Goal: Information Seeking & Learning: Learn about a topic

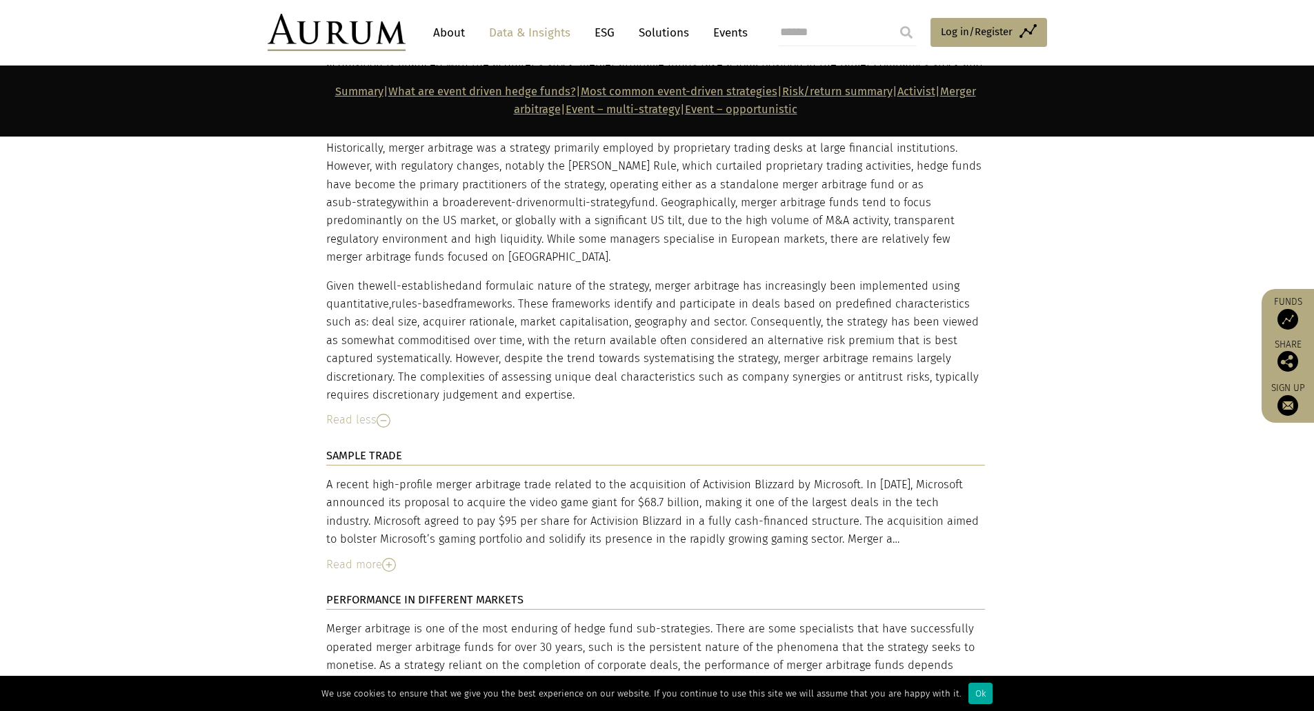
scroll to position [4828, 0]
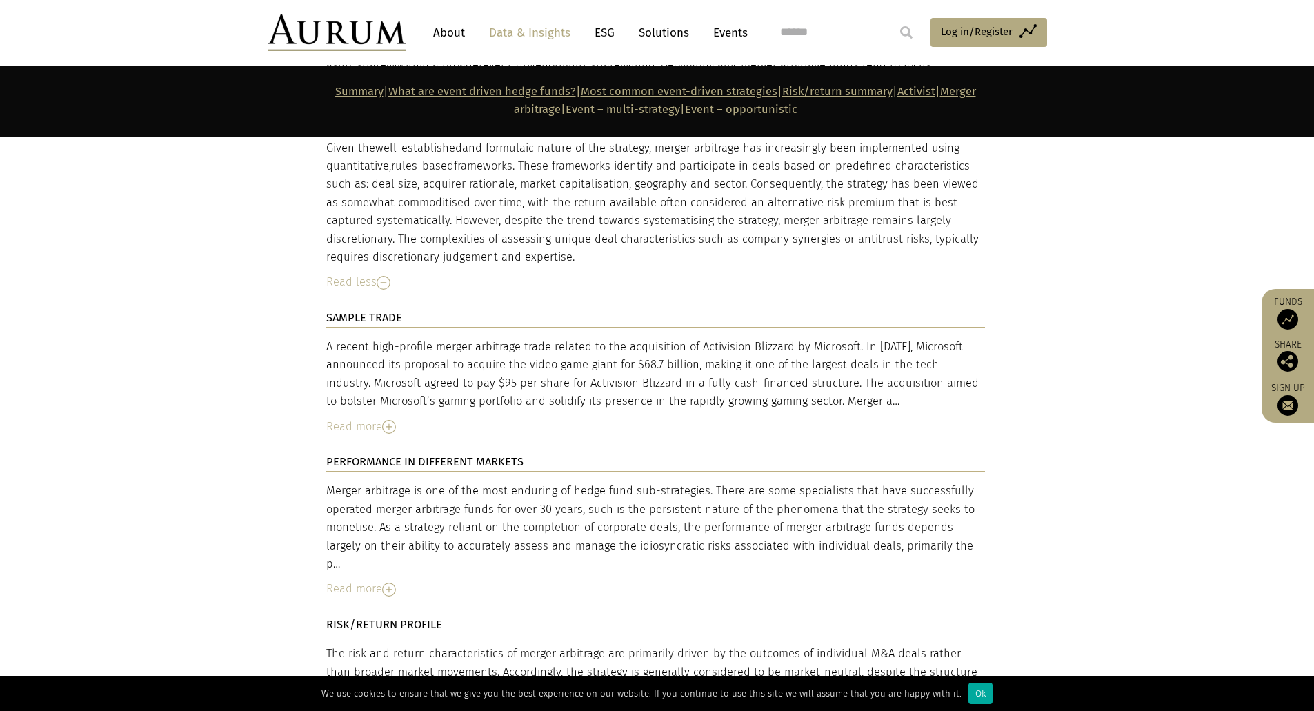
click at [384, 418] on div "Read more" at bounding box center [655, 427] width 659 height 18
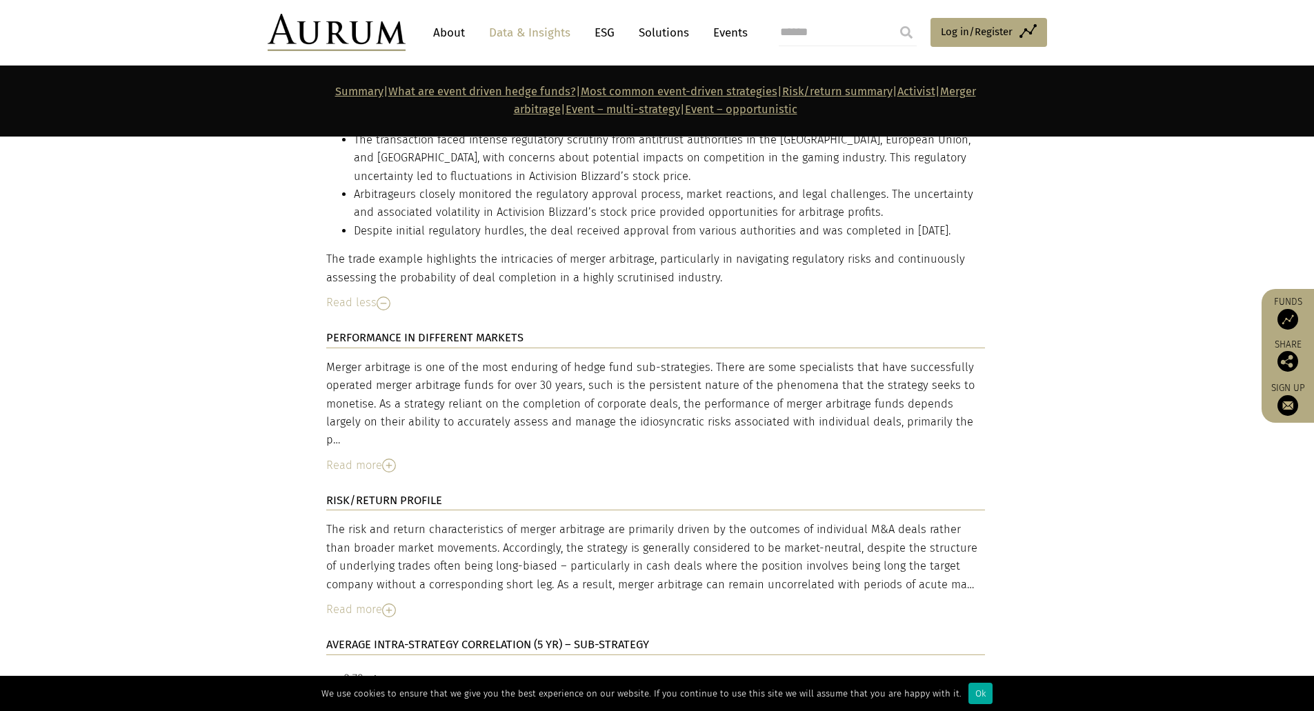
scroll to position [5311, 0]
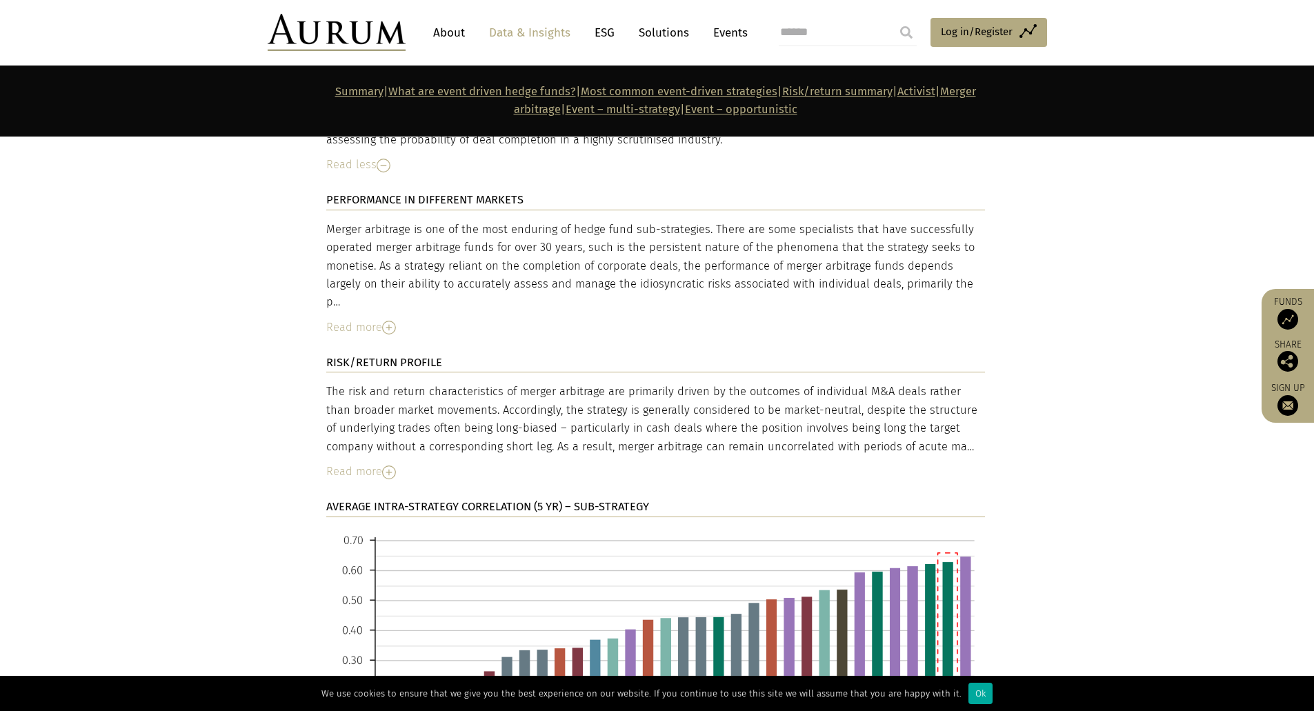
click at [388, 466] on img at bounding box center [389, 473] width 14 height 14
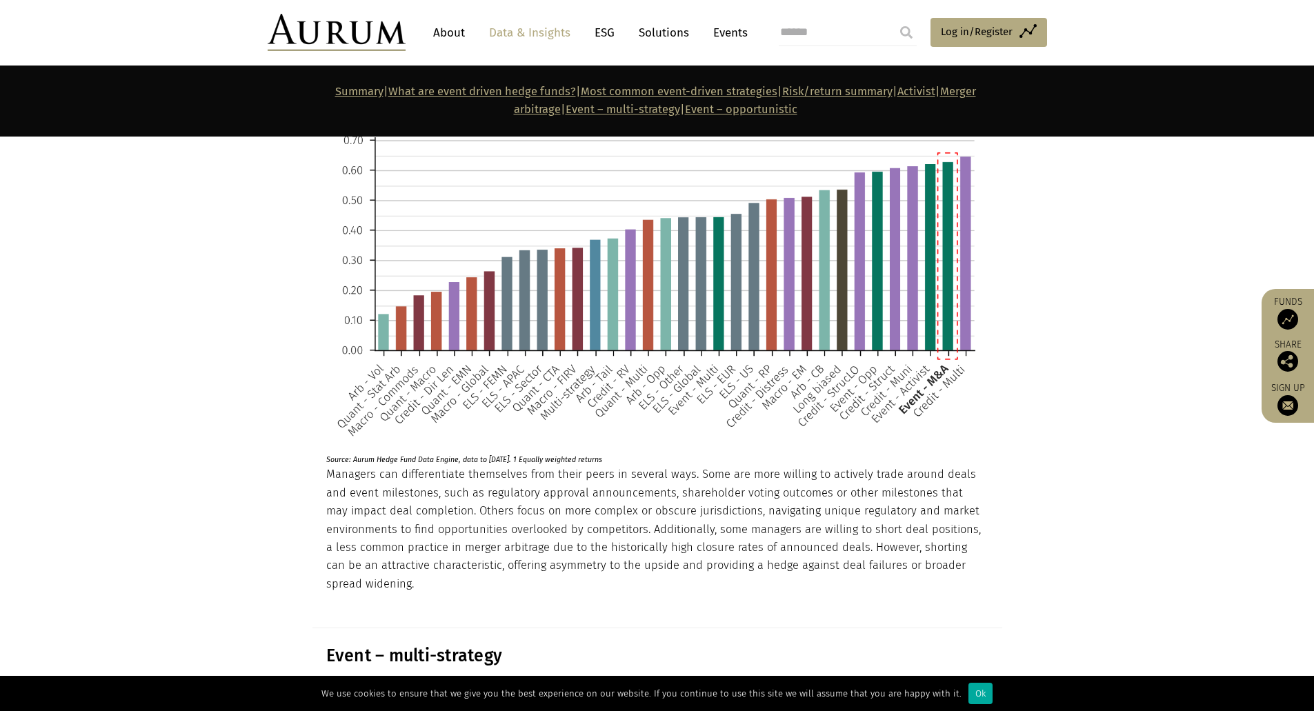
scroll to position [6346, 0]
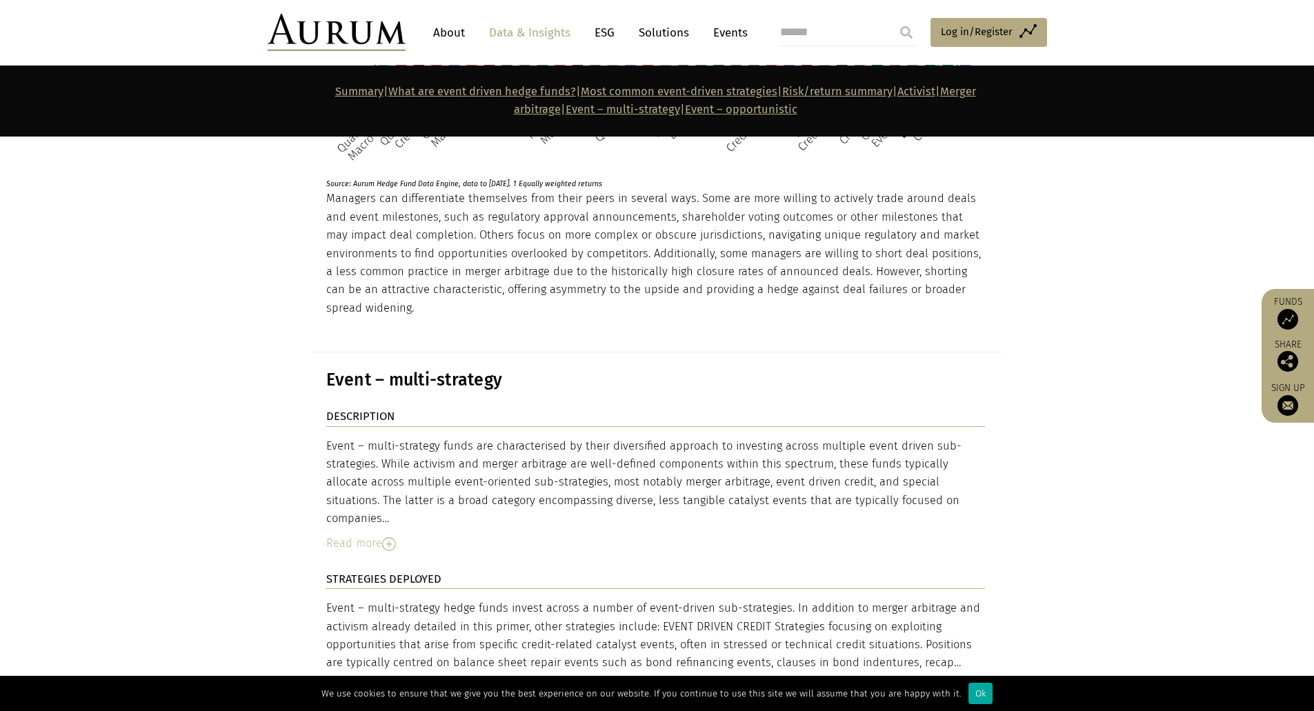
click at [387, 537] on img at bounding box center [389, 544] width 14 height 14
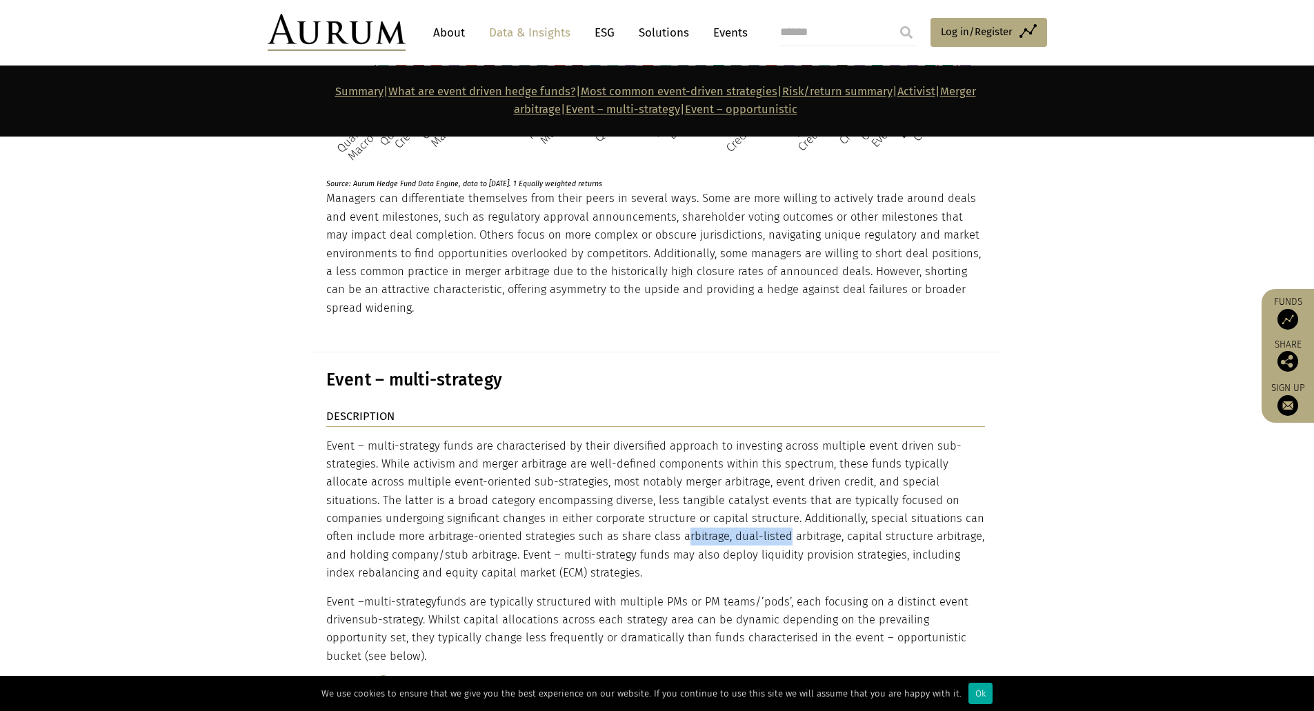
drag, startPoint x: 515, startPoint y: 443, endPoint x: 621, endPoint y: 440, distance: 105.6
click at [621, 440] on div "Event – multi-strategy funds are characterised by their diversified approach to…" at bounding box center [655, 551] width 659 height 229
drag, startPoint x: 735, startPoint y: 447, endPoint x: 866, endPoint y: 440, distance: 131.9
click at [866, 440] on div "Event – multi-strategy funds are characterised by their diversified approach to…" at bounding box center [655, 551] width 659 height 229
click at [684, 480] on div "Event – multi-strategy funds are characterised by their diversified approach to…" at bounding box center [655, 551] width 659 height 229
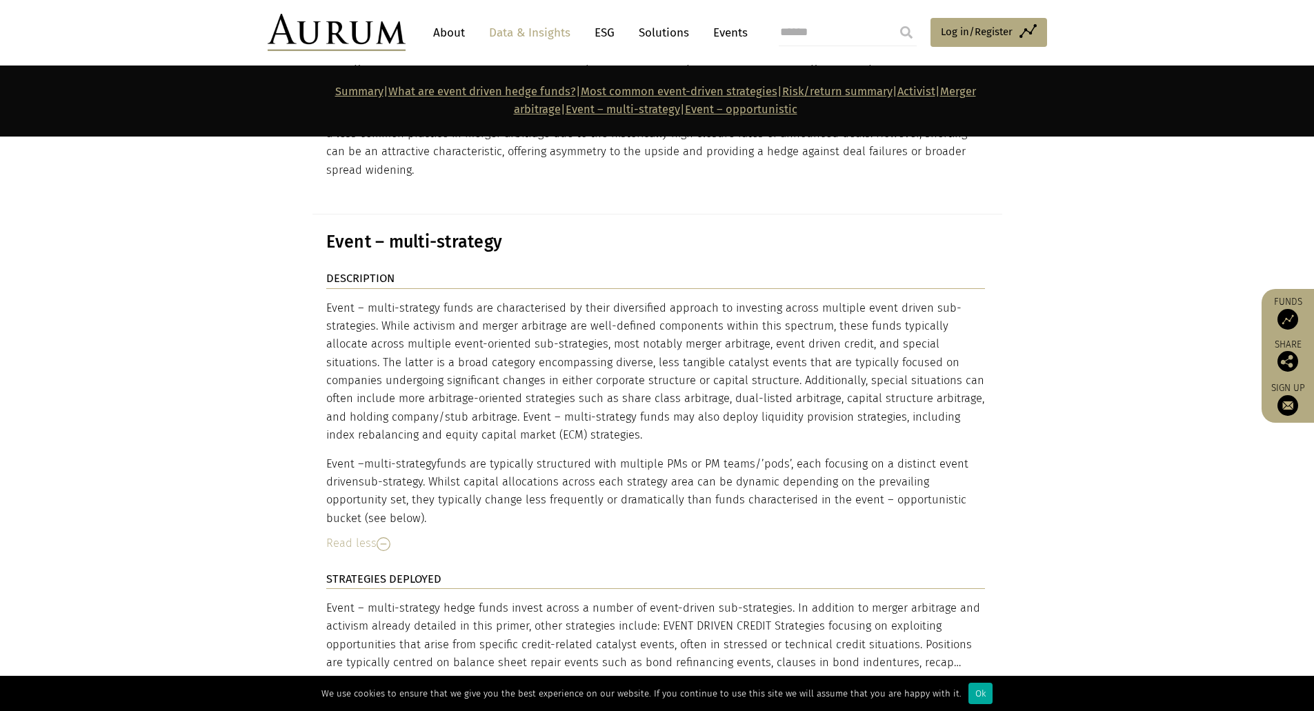
scroll to position [6622, 0]
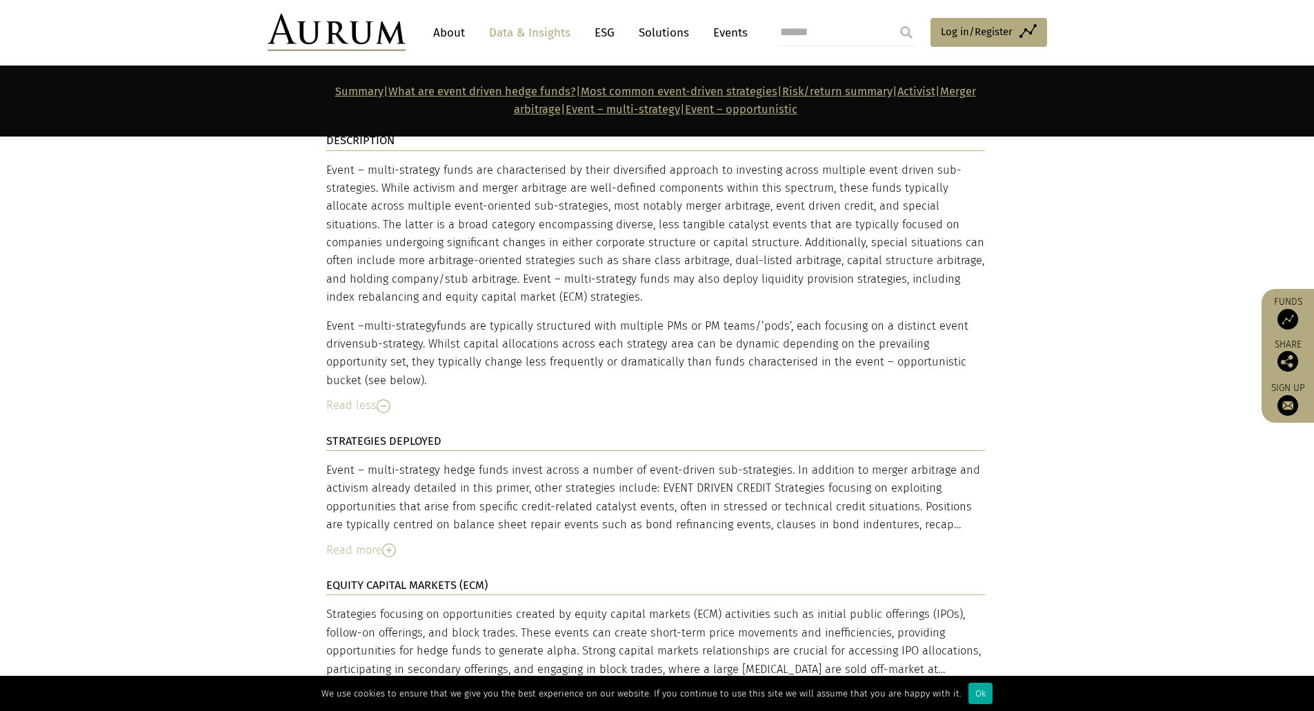
click at [392, 544] on img at bounding box center [389, 551] width 14 height 14
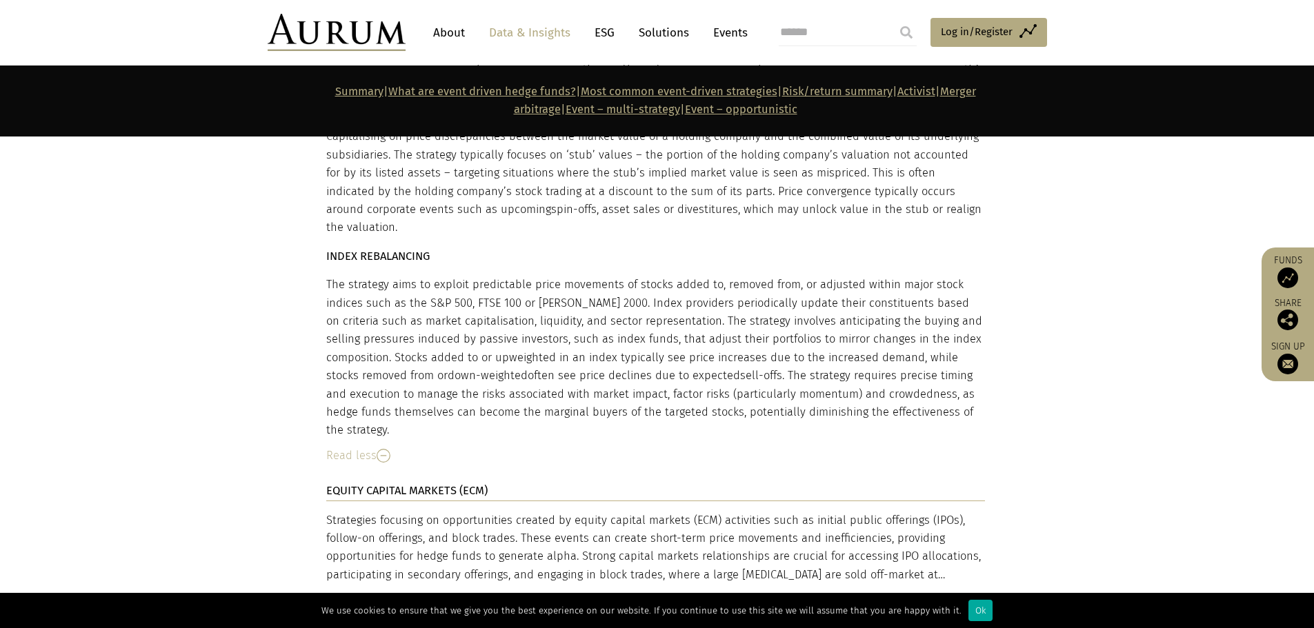
scroll to position [7731, 0]
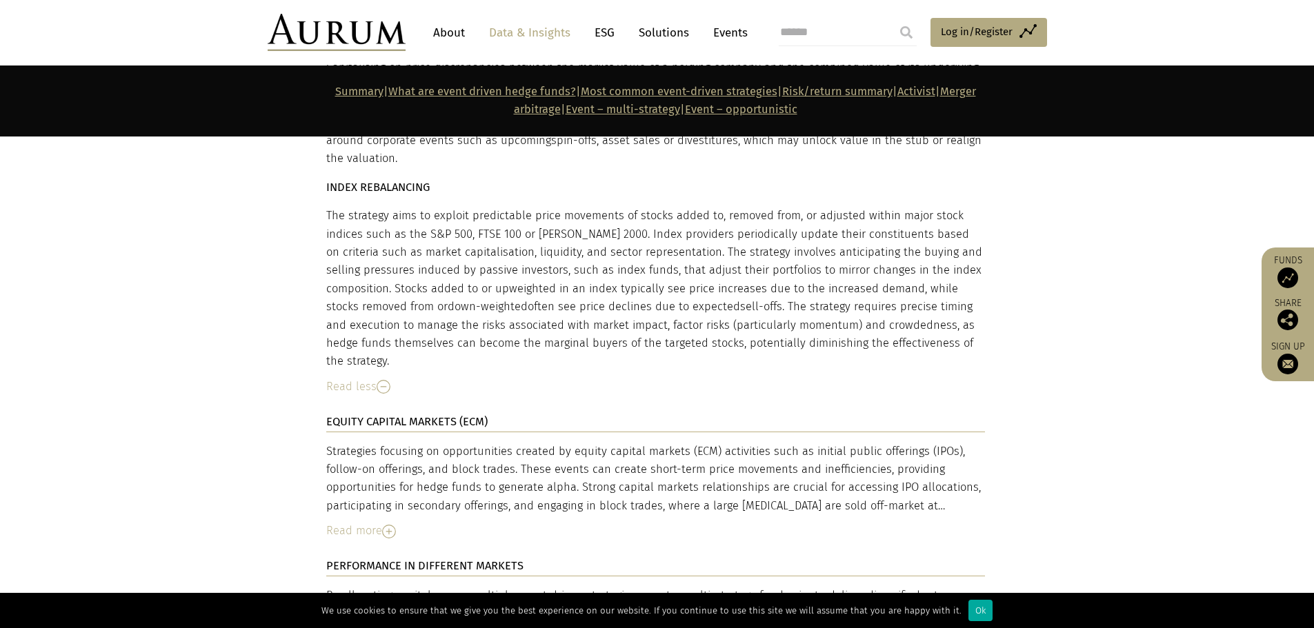
click at [387, 525] on img at bounding box center [389, 532] width 14 height 14
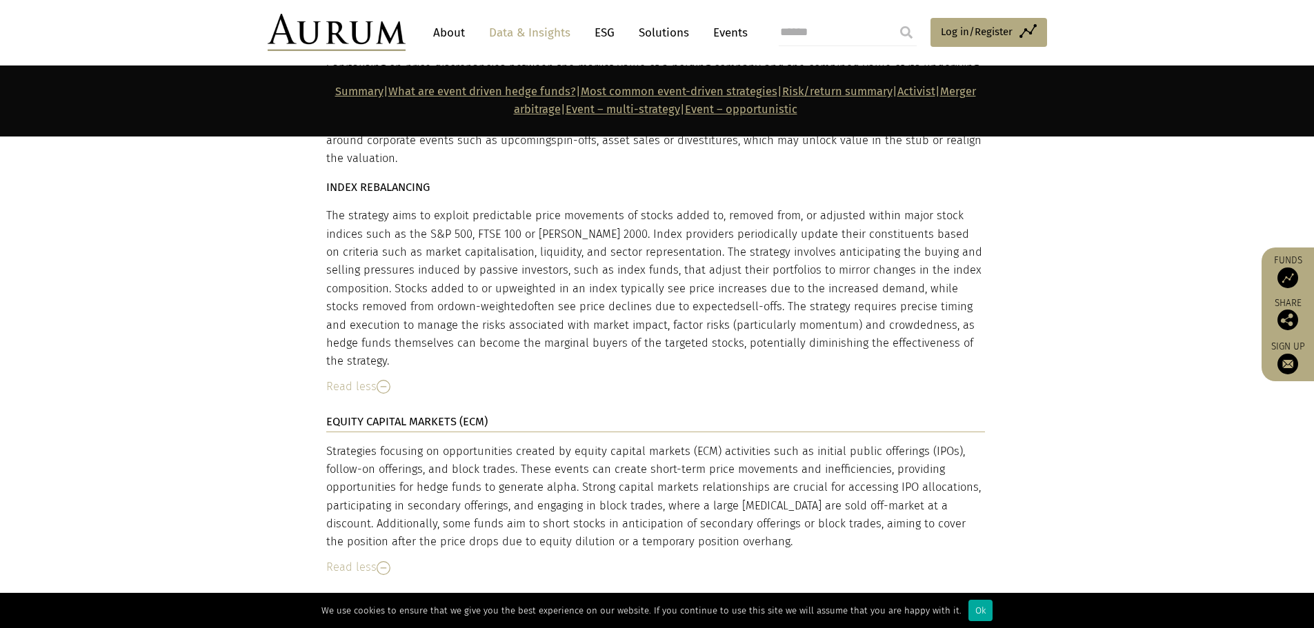
click at [239, 409] on section "DESCRIPTION Event – multi-strategy funds are characterised by their diversified…" at bounding box center [657, 172] width 1314 height 2299
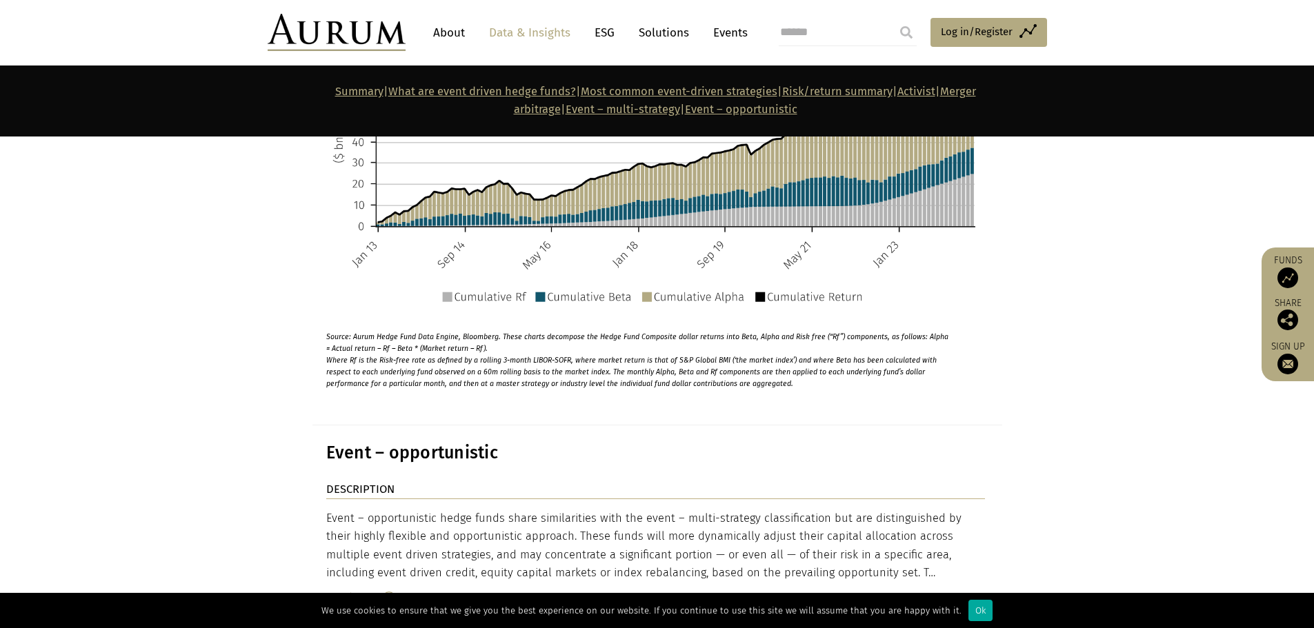
scroll to position [8696, 0]
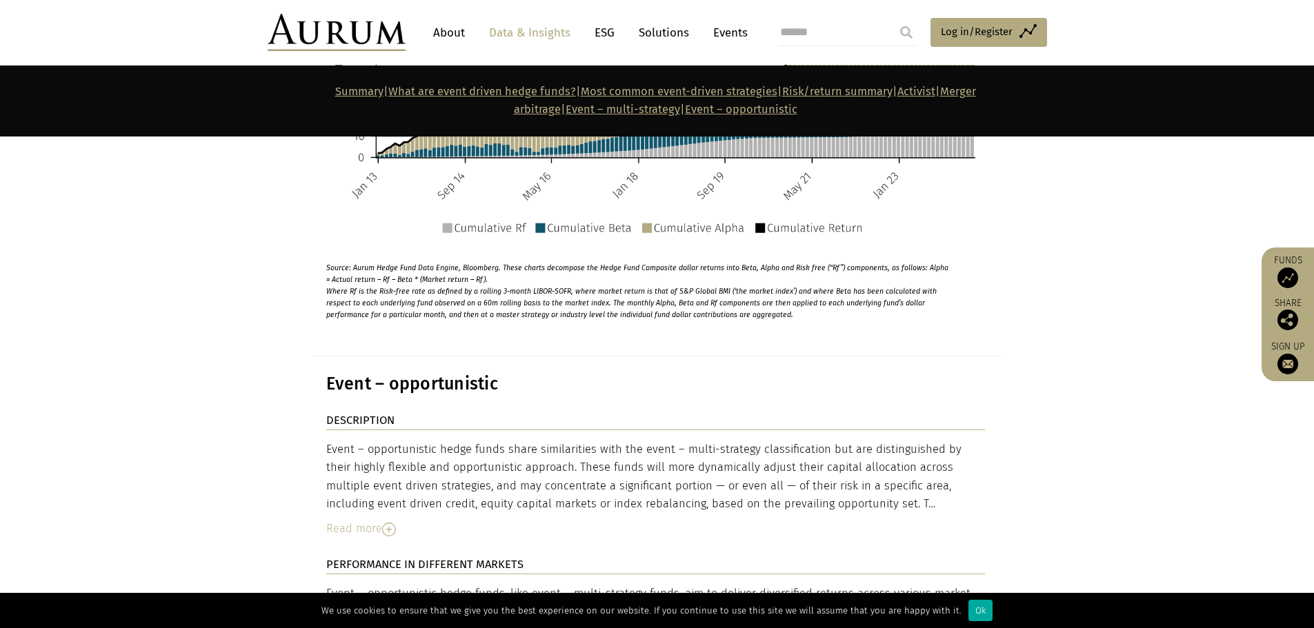
click at [390, 523] on img at bounding box center [389, 530] width 14 height 14
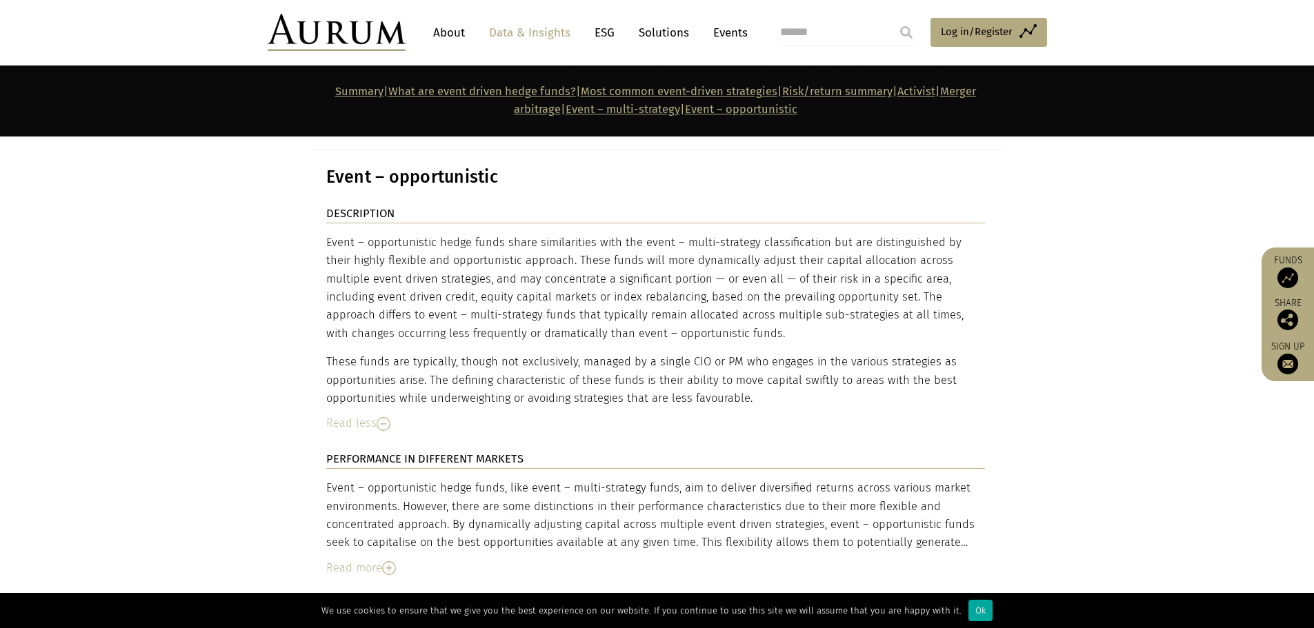
scroll to position [8972, 0]
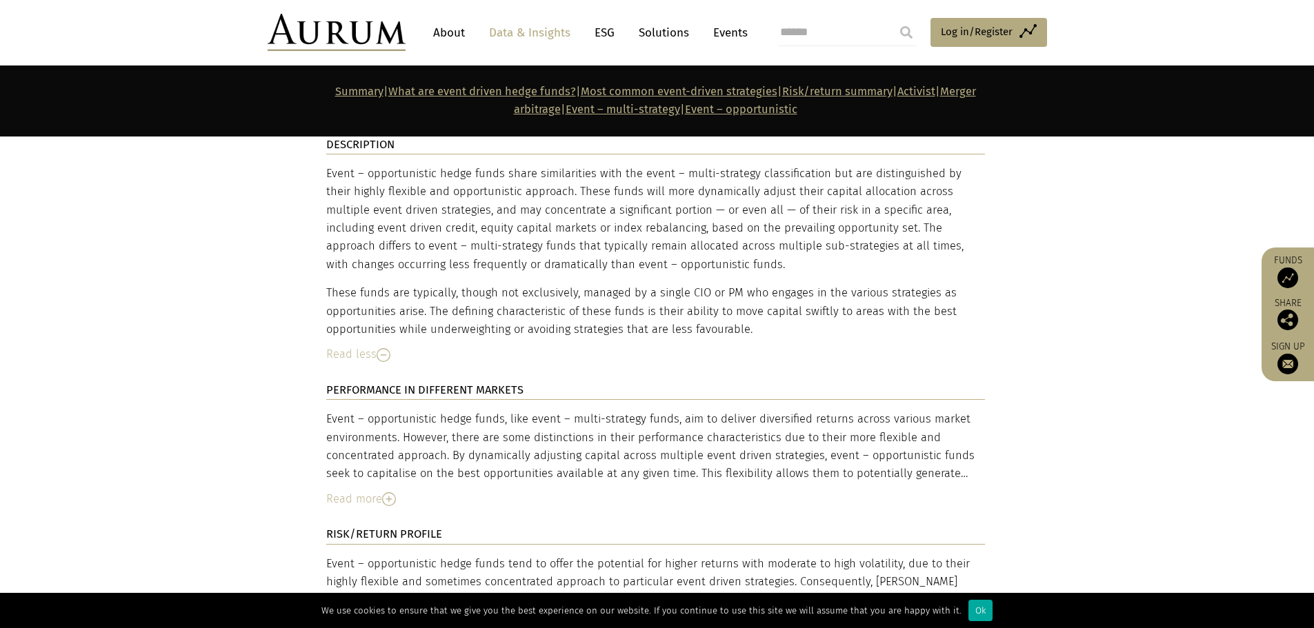
click at [392, 492] on img at bounding box center [389, 499] width 14 height 14
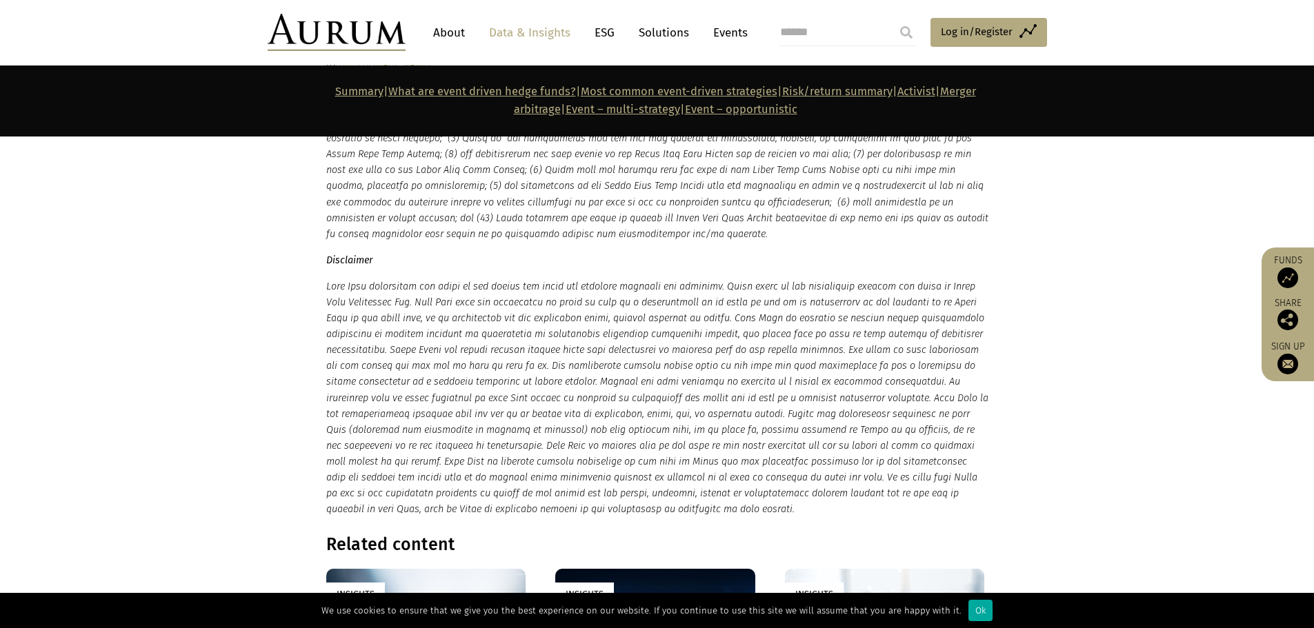
scroll to position [9938, 0]
